Goal: Ask a question

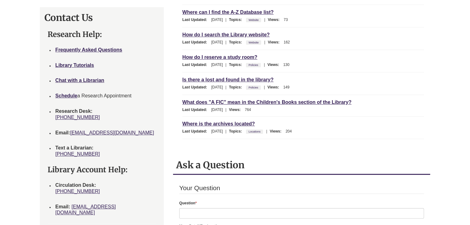
scroll to position [236, 0]
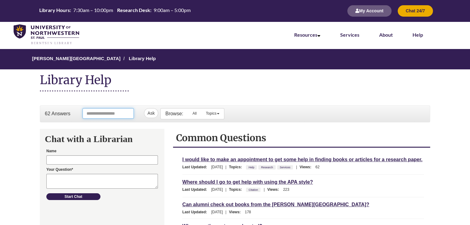
click at [103, 115] on input "Ask Another Question" at bounding box center [107, 113] width 51 height 11
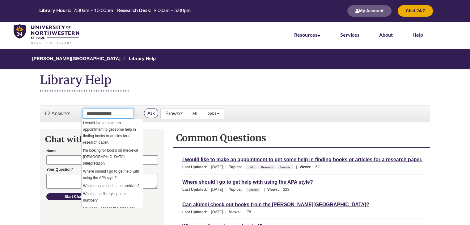
type input "**********"
click at [156, 116] on button "Ask" at bounding box center [151, 113] width 14 height 10
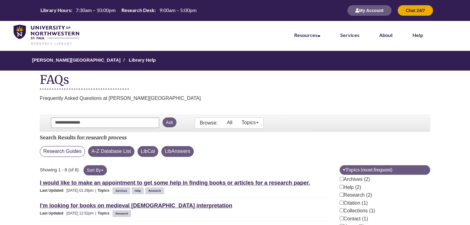
click at [62, 149] on button "Research Guides" at bounding box center [62, 151] width 45 height 11
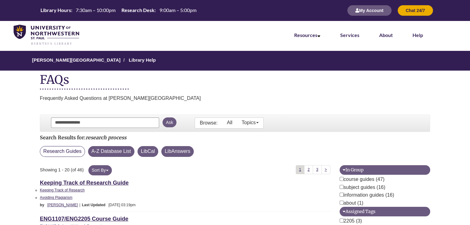
click at [68, 150] on button "Research Guides" at bounding box center [62, 151] width 45 height 11
